Goal: Transaction & Acquisition: Purchase product/service

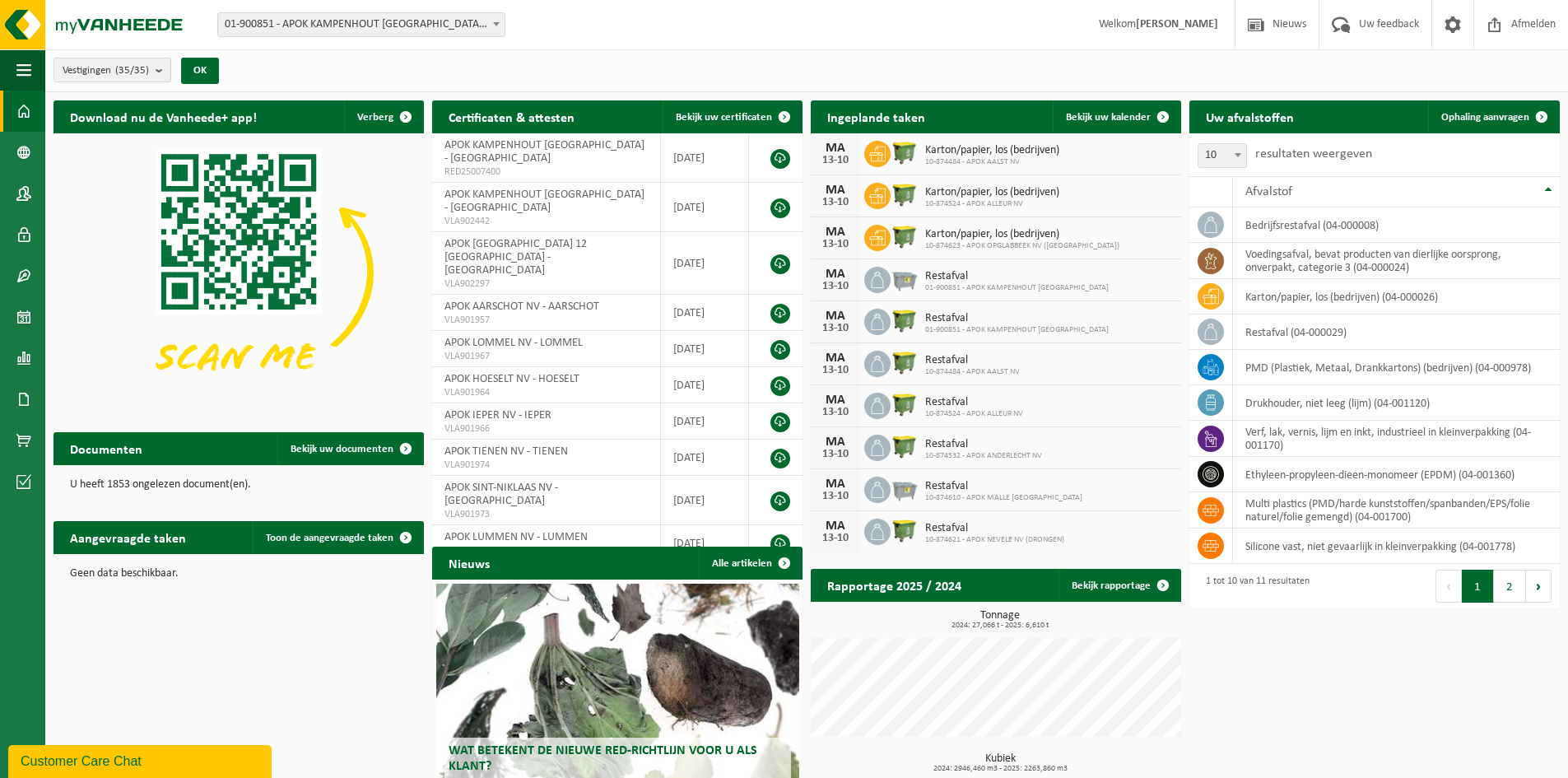
click at [493, 25] on b at bounding box center [496, 24] width 7 height 4
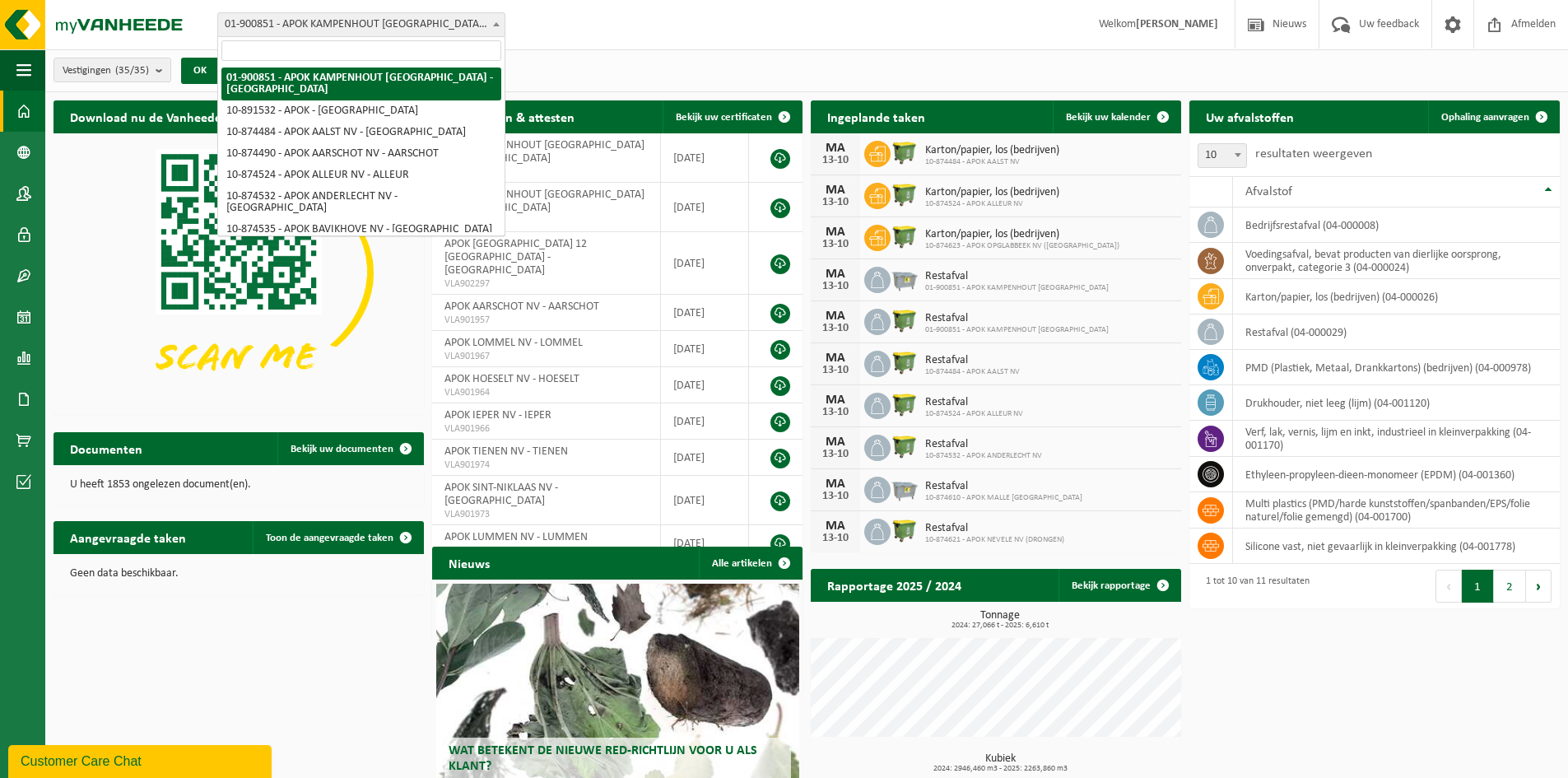
click at [493, 25] on b at bounding box center [496, 24] width 7 height 4
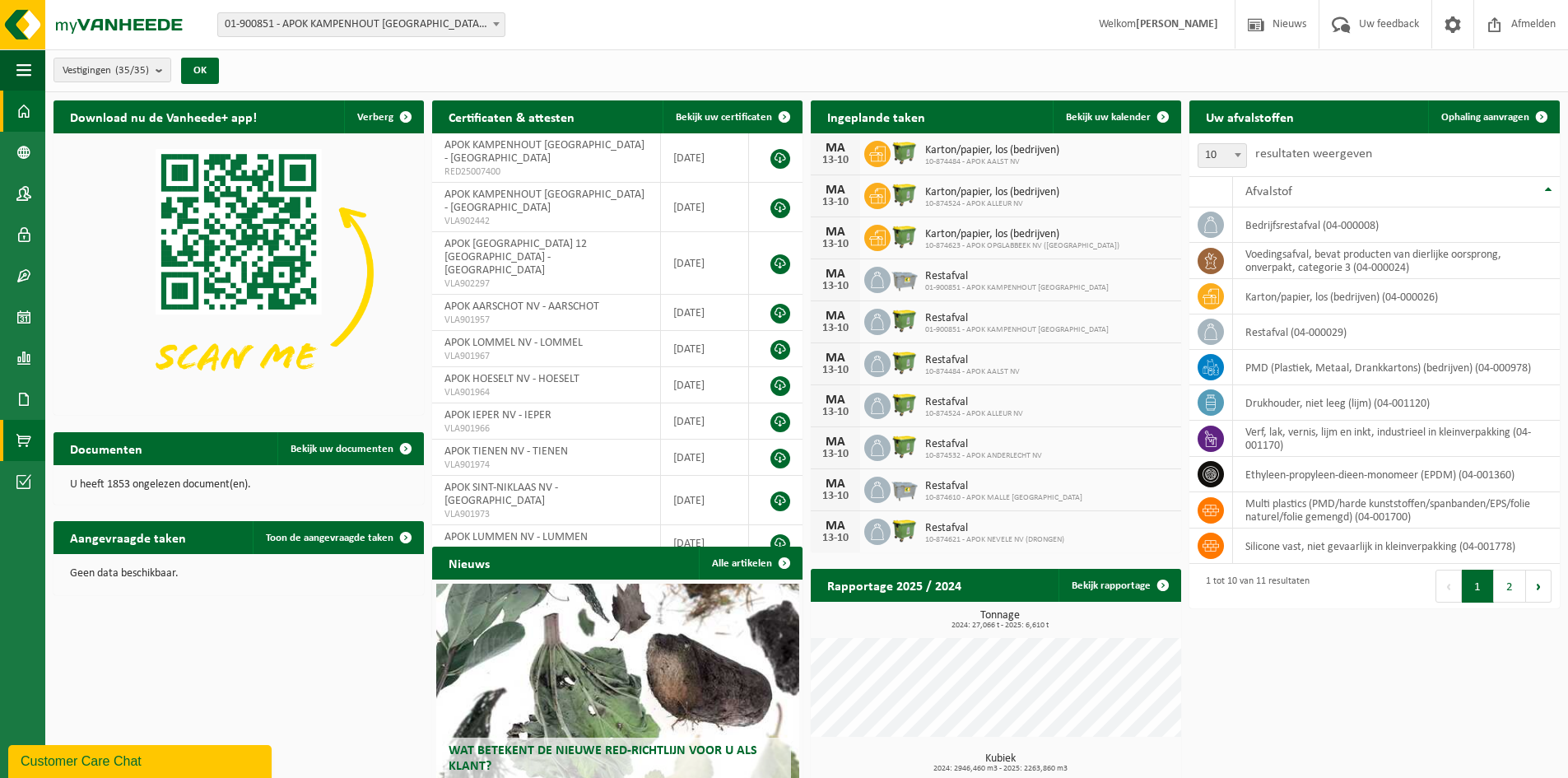
click at [21, 442] on span at bounding box center [24, 441] width 15 height 41
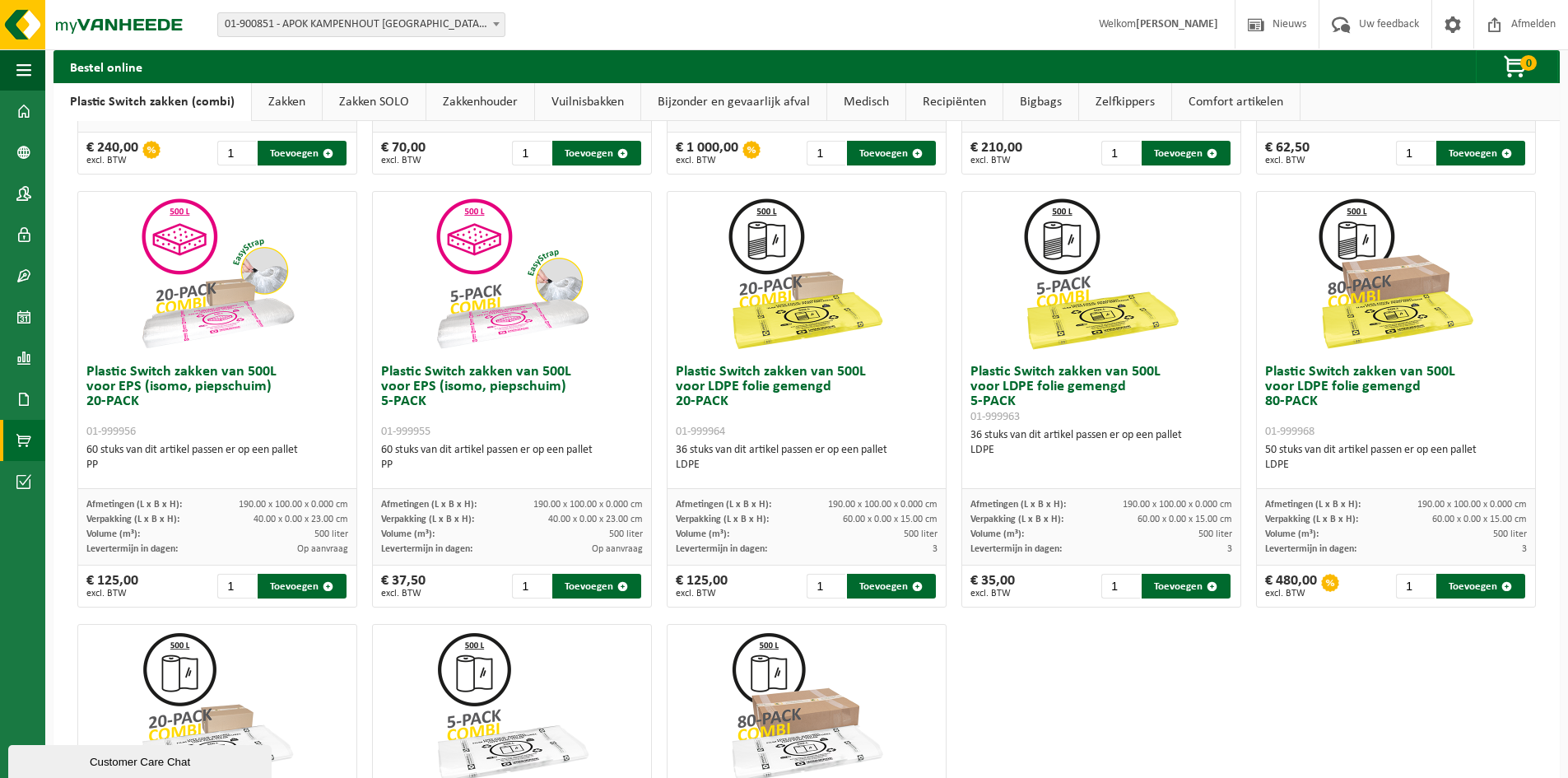
scroll to position [494, 0]
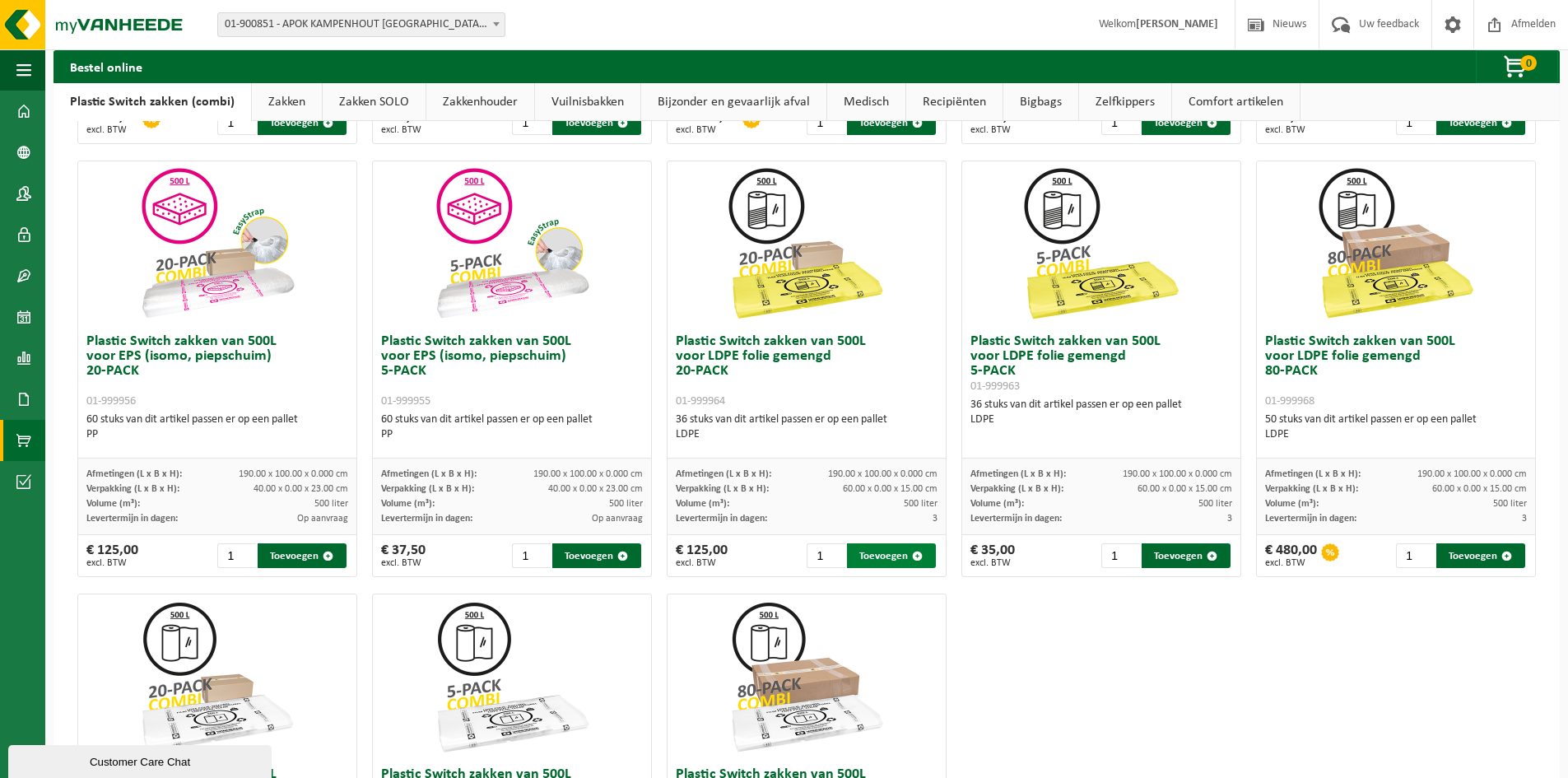
click at [879, 554] on button "Toevoegen" at bounding box center [891, 556] width 88 height 25
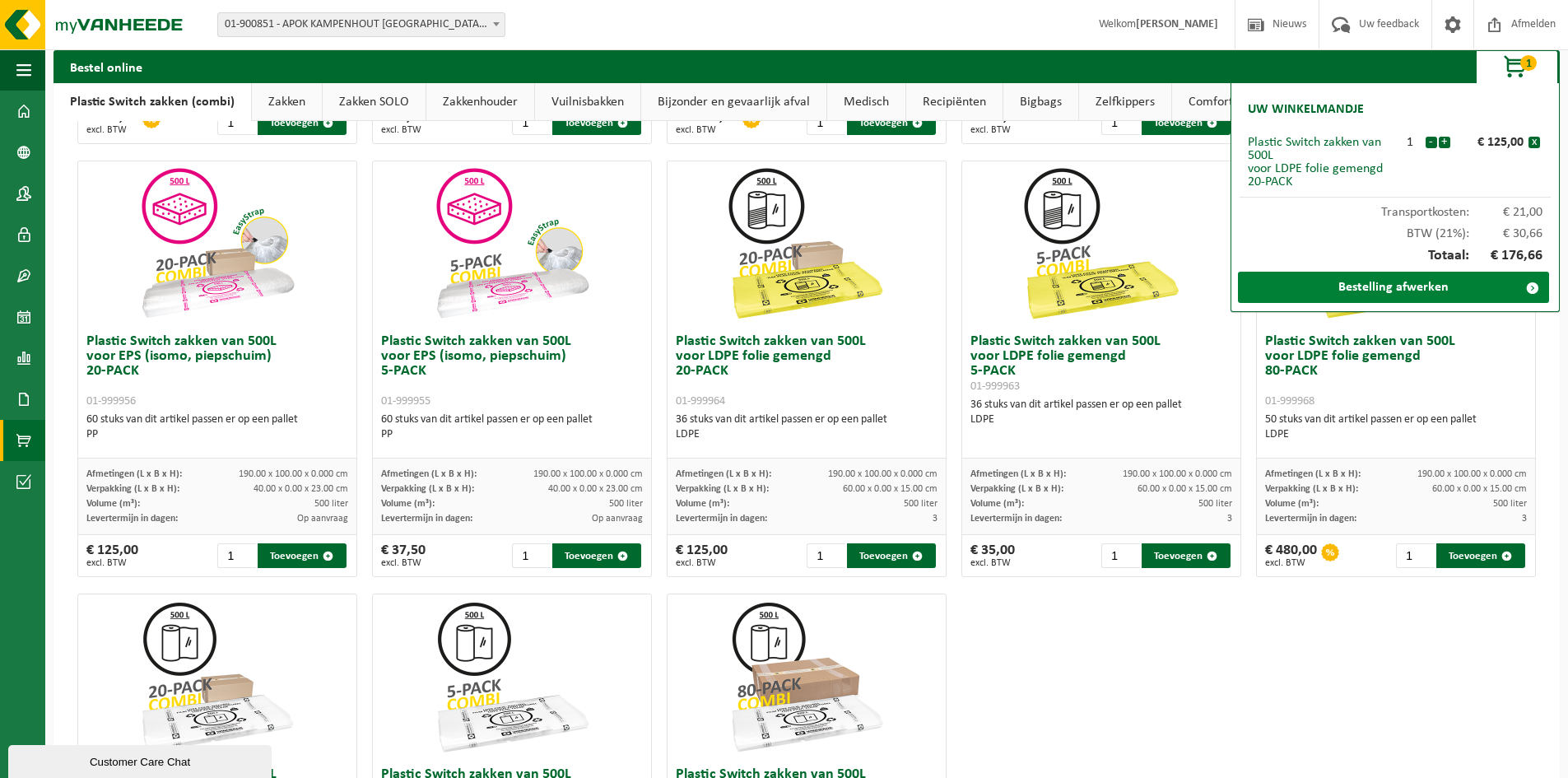
click at [1456, 289] on link "Bestelling afwerken" at bounding box center [1394, 287] width 311 height 31
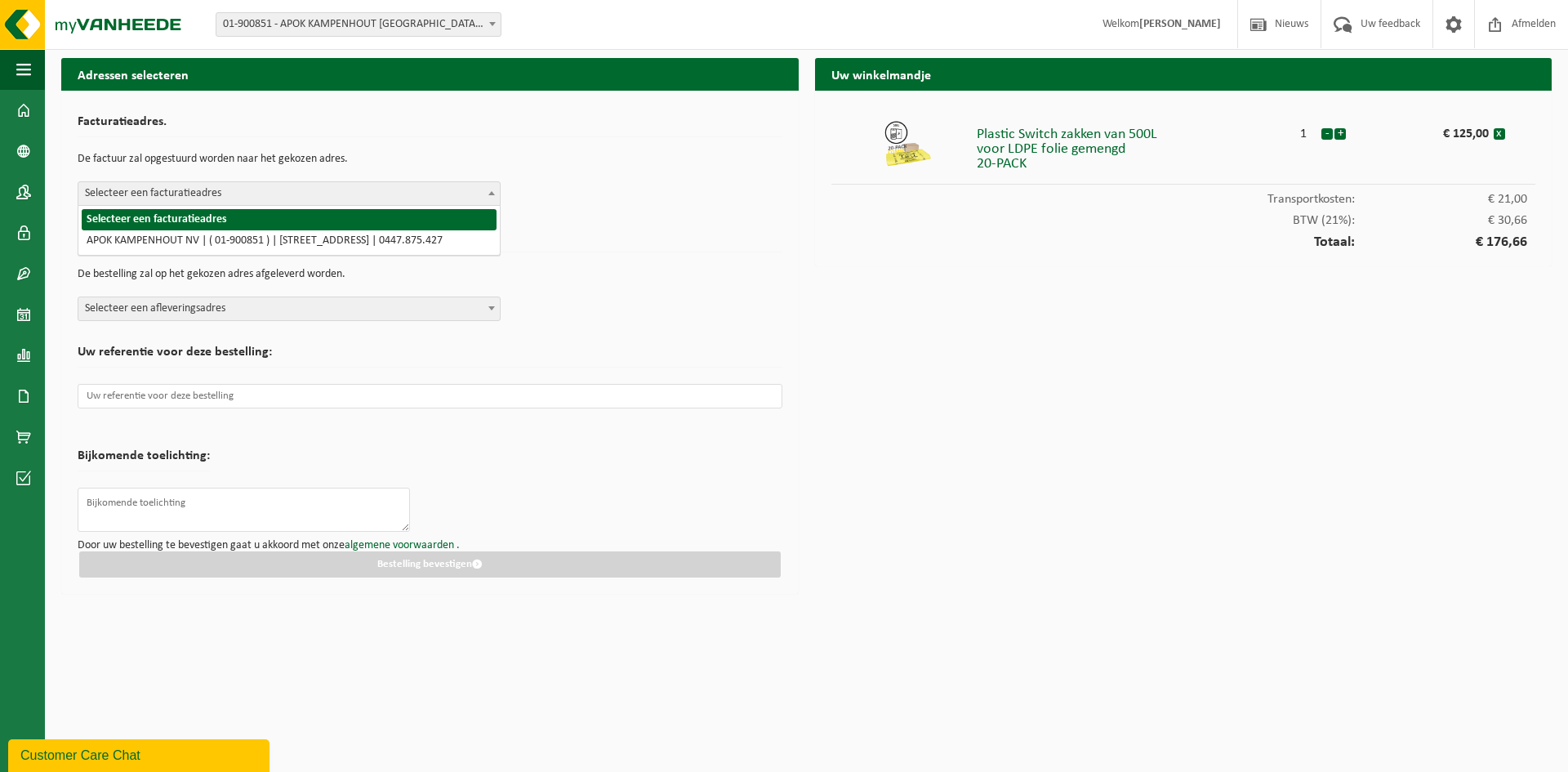
click at [493, 194] on b at bounding box center [491, 193] width 7 height 4
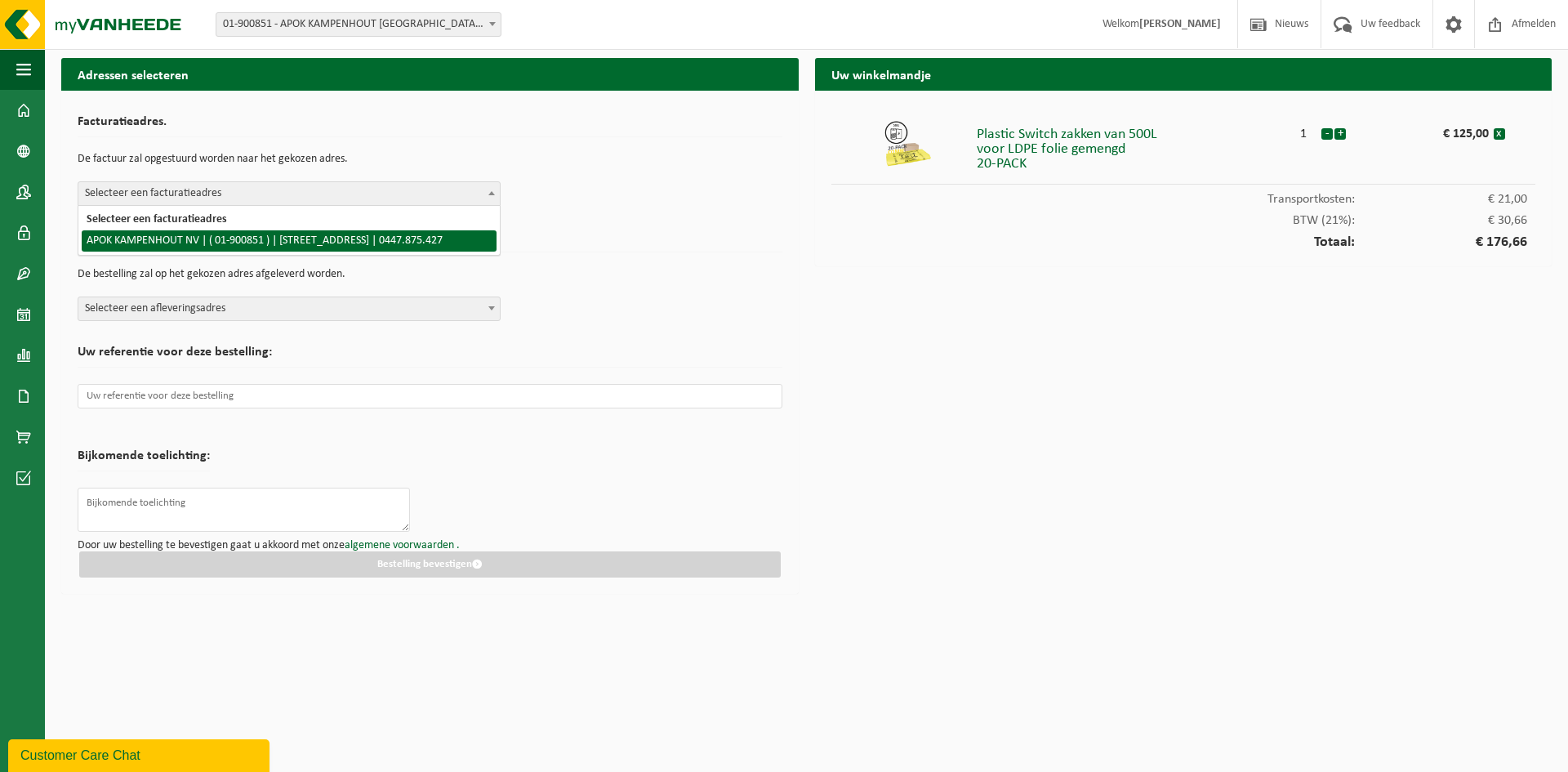
select select "106636"
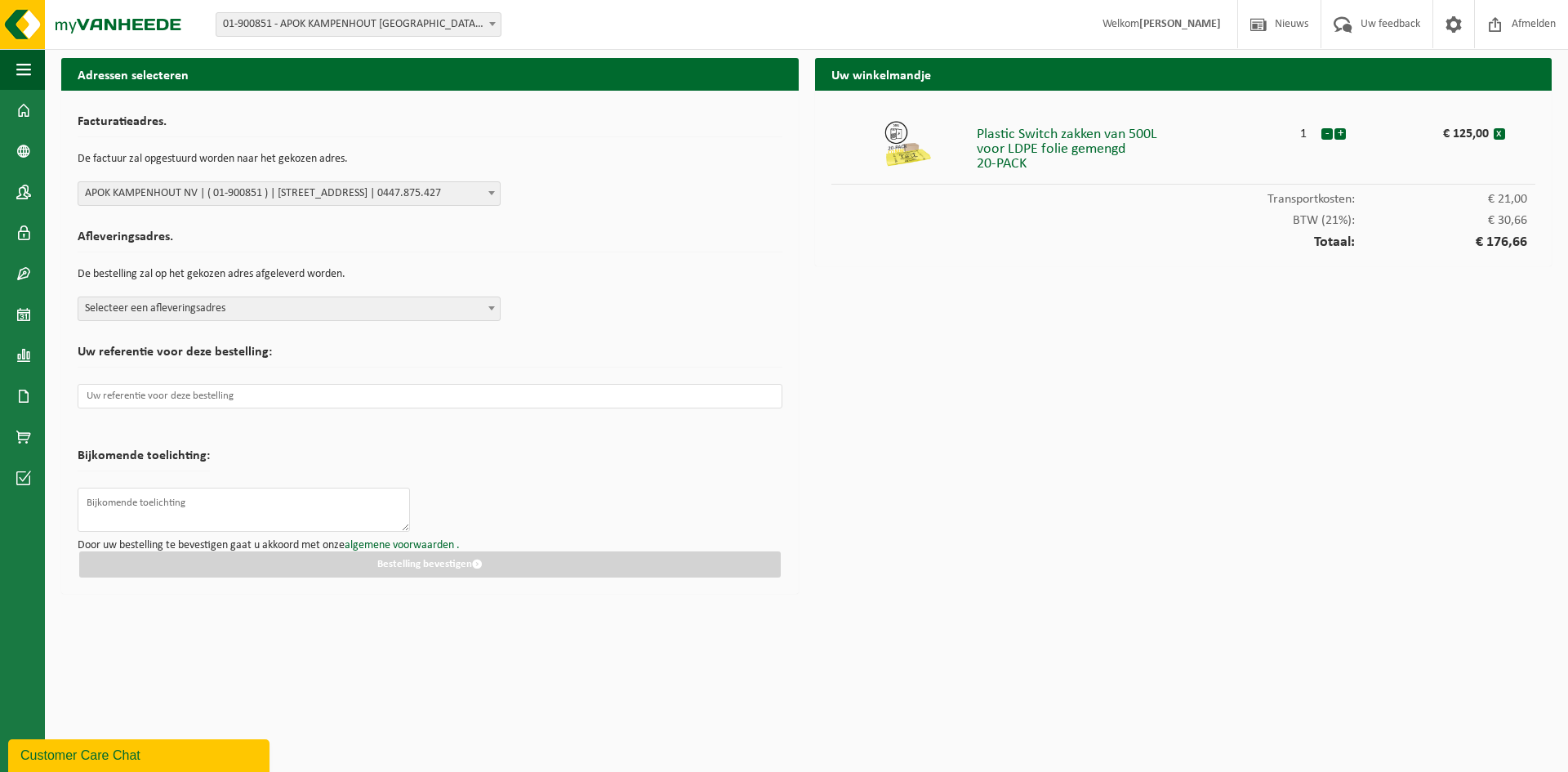
click at [491, 303] on span at bounding box center [491, 308] width 16 height 21
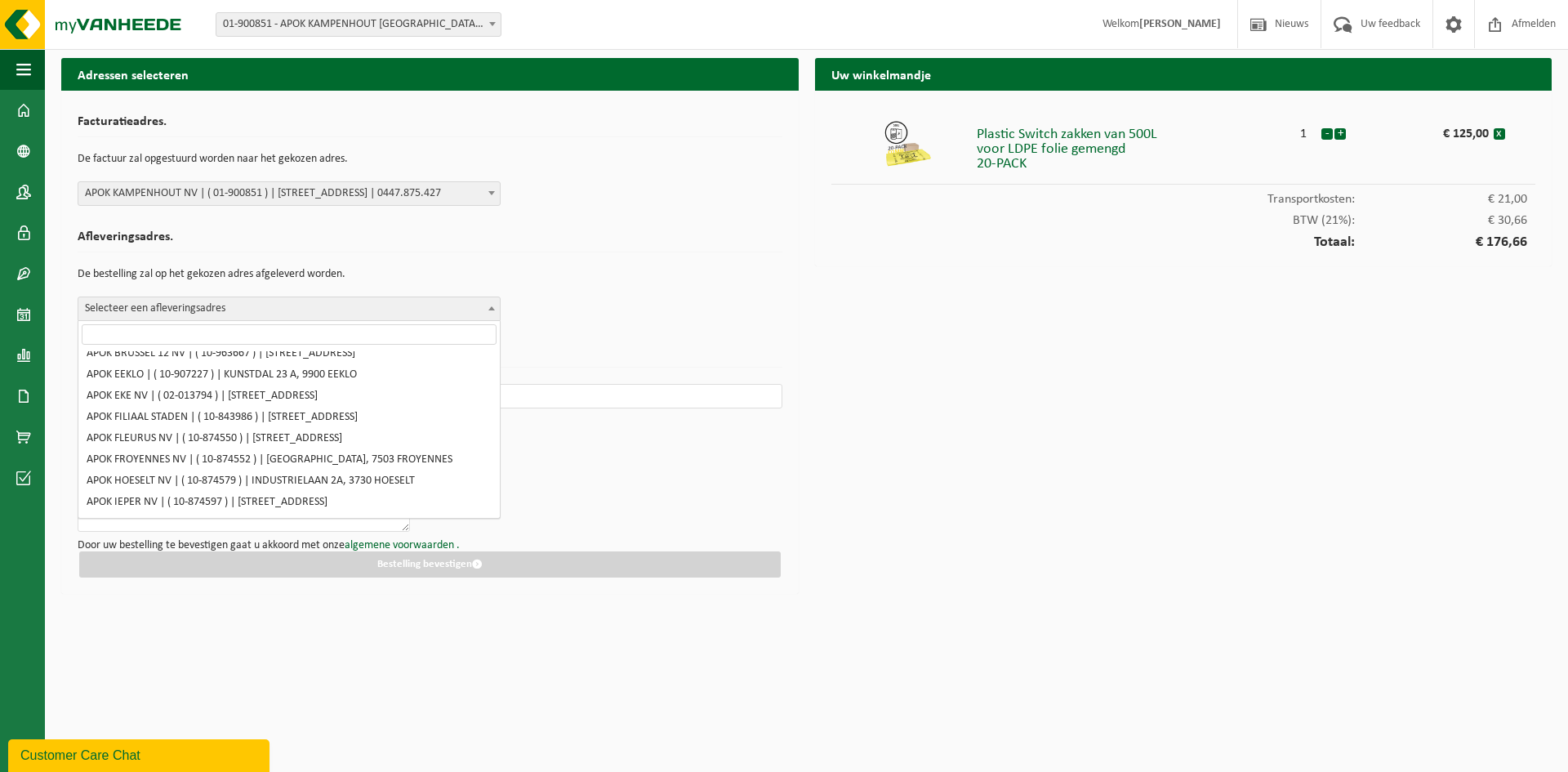
scroll to position [295, 0]
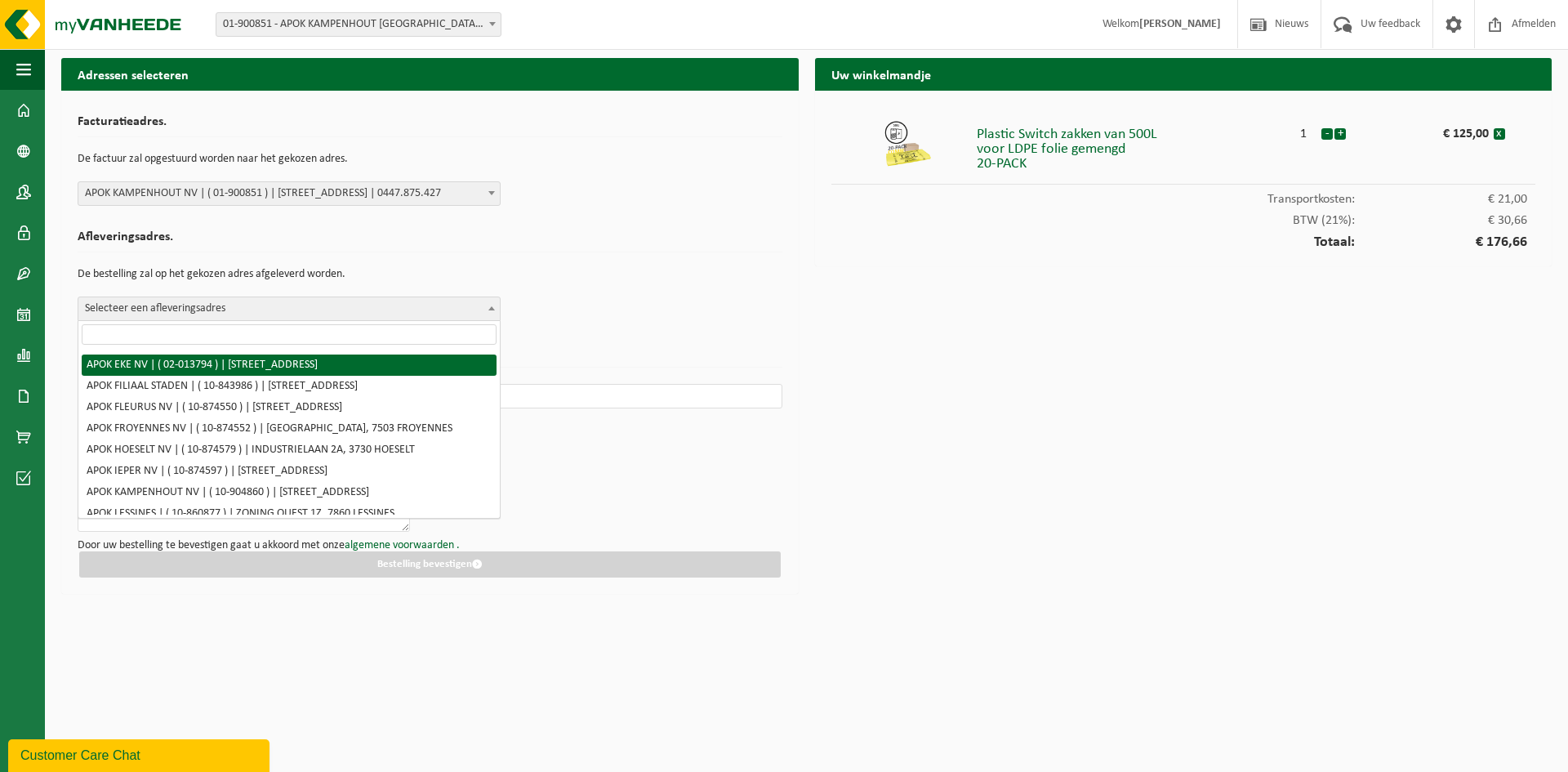
select select "106637"
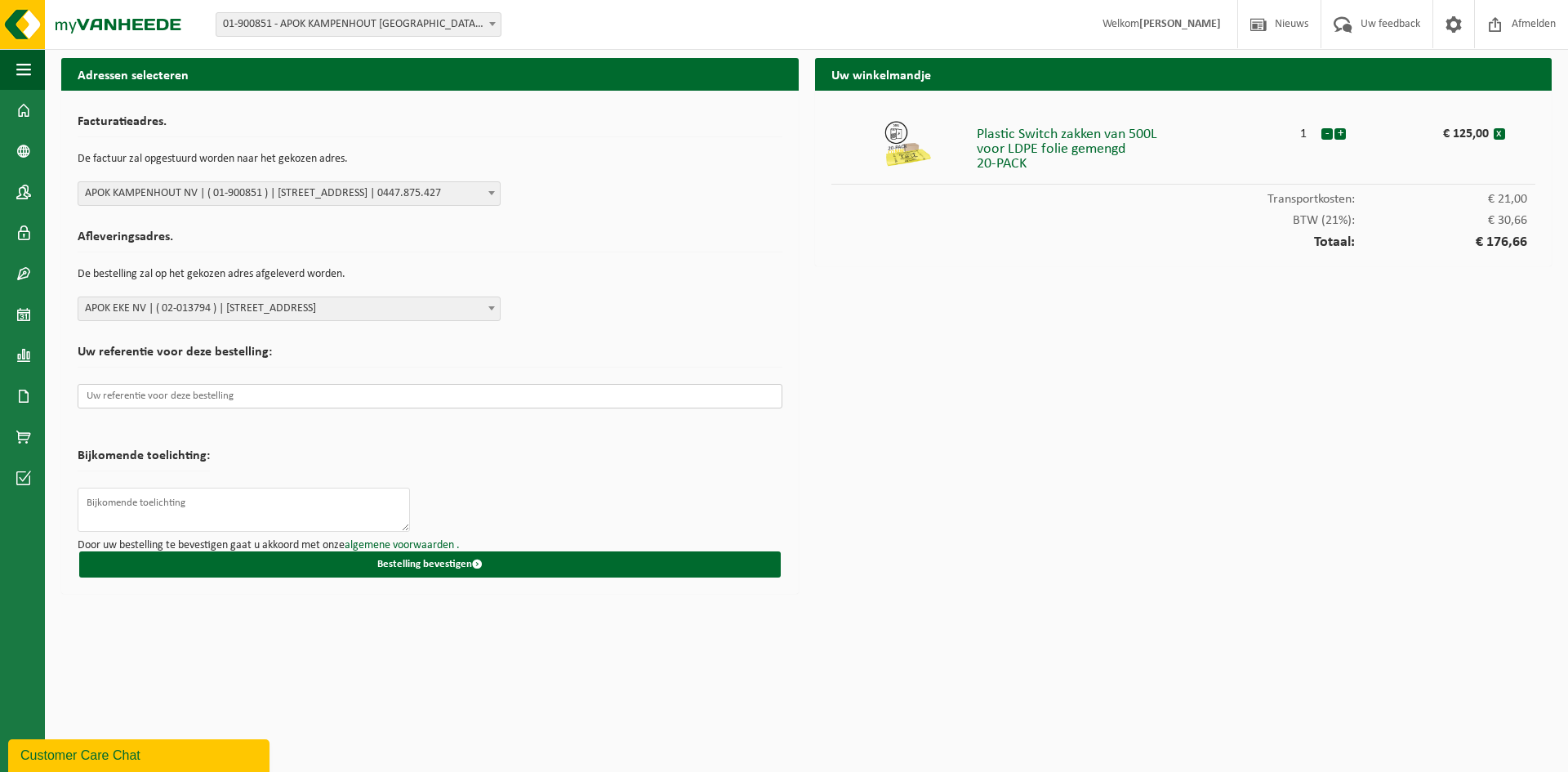
click at [379, 400] on input "text" at bounding box center [430, 396] width 705 height 25
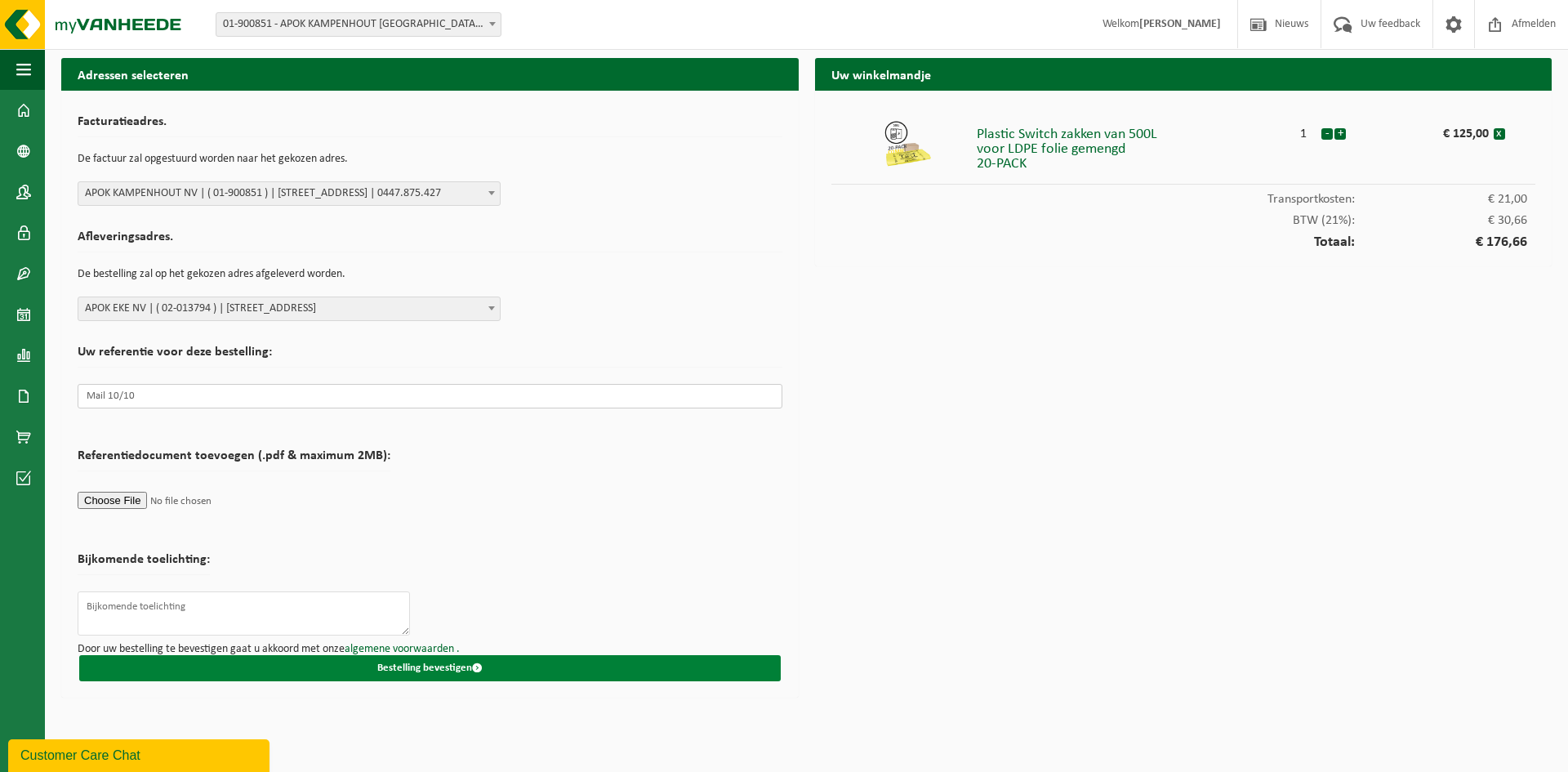
type input "Mail 10/10"
click at [475, 668] on span "submit" at bounding box center [477, 667] width 11 height 11
